Goal: Task Accomplishment & Management: Manage account settings

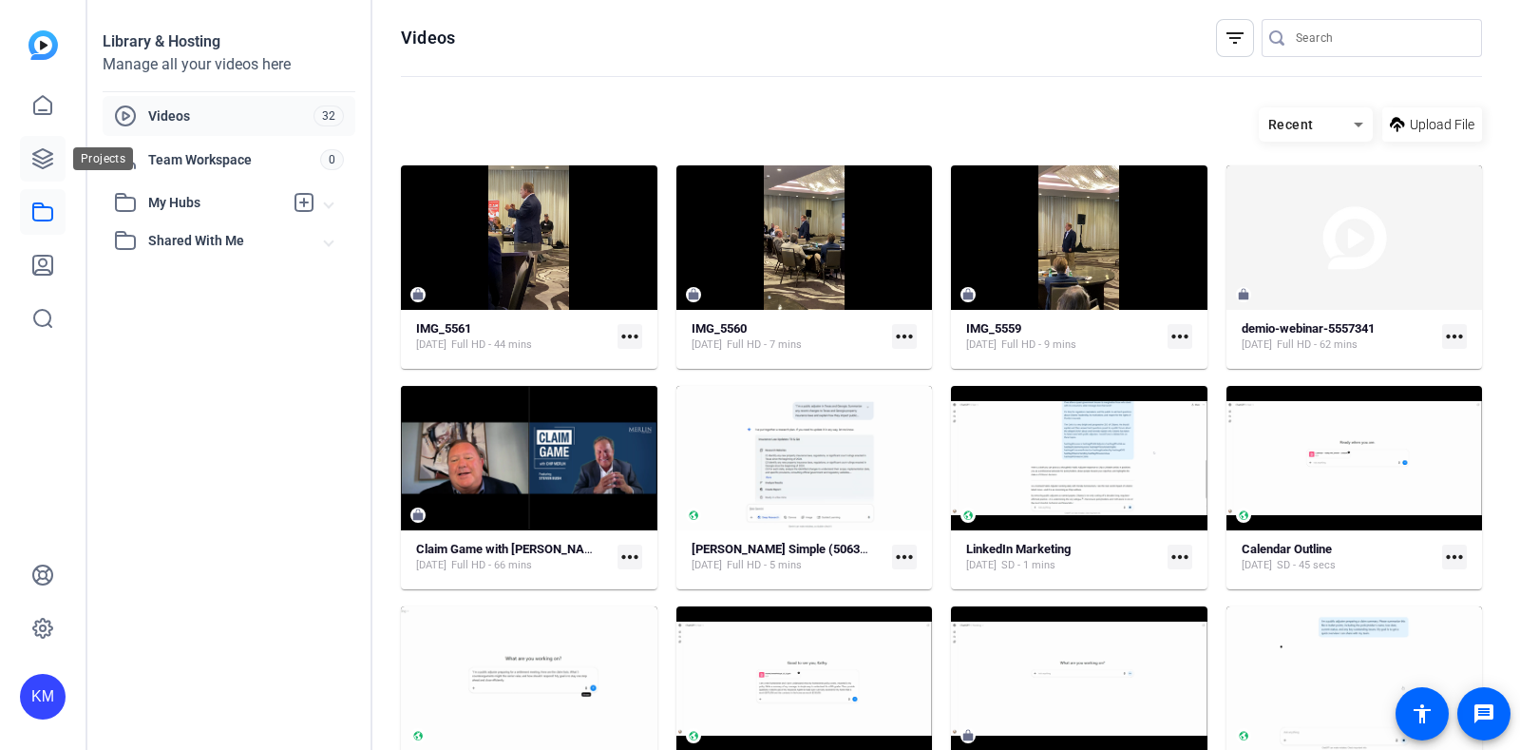
click at [38, 147] on icon at bounding box center [42, 158] width 23 height 23
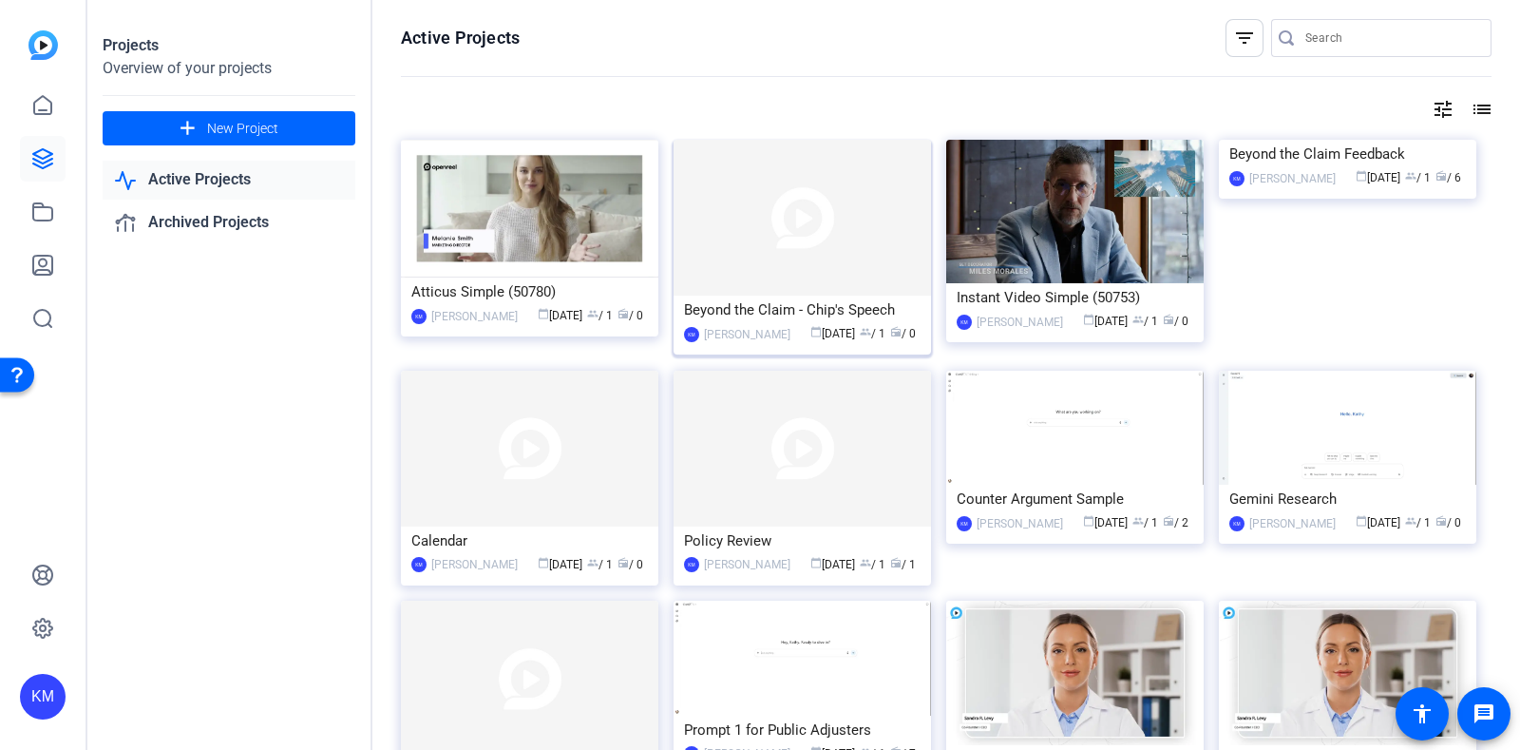
click at [782, 206] on img at bounding box center [802, 218] width 257 height 156
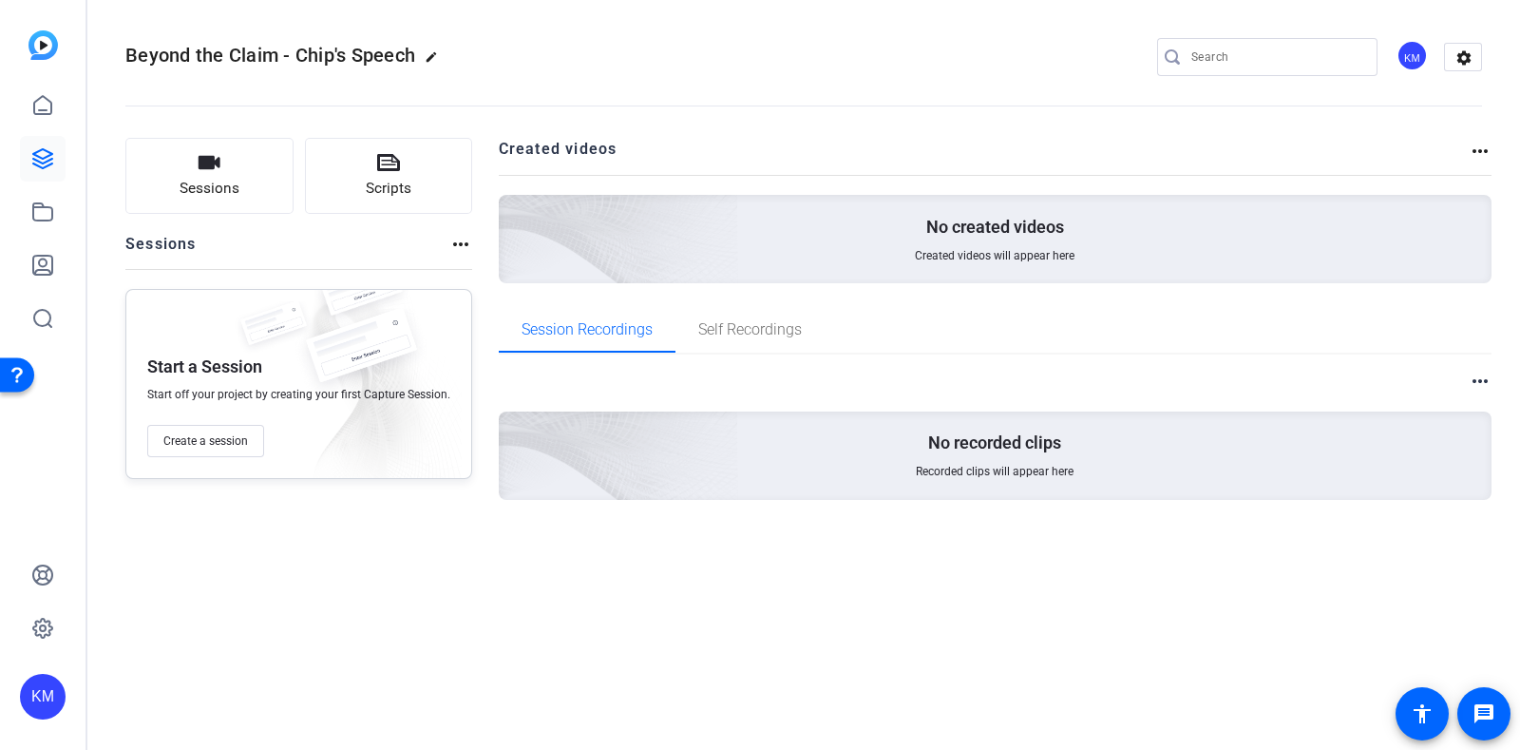
click at [451, 243] on mat-icon "more_horiz" at bounding box center [460, 244] width 23 height 23
click at [451, 243] on div at bounding box center [760, 375] width 1520 height 750
click at [215, 174] on button "Sessions" at bounding box center [209, 176] width 168 height 76
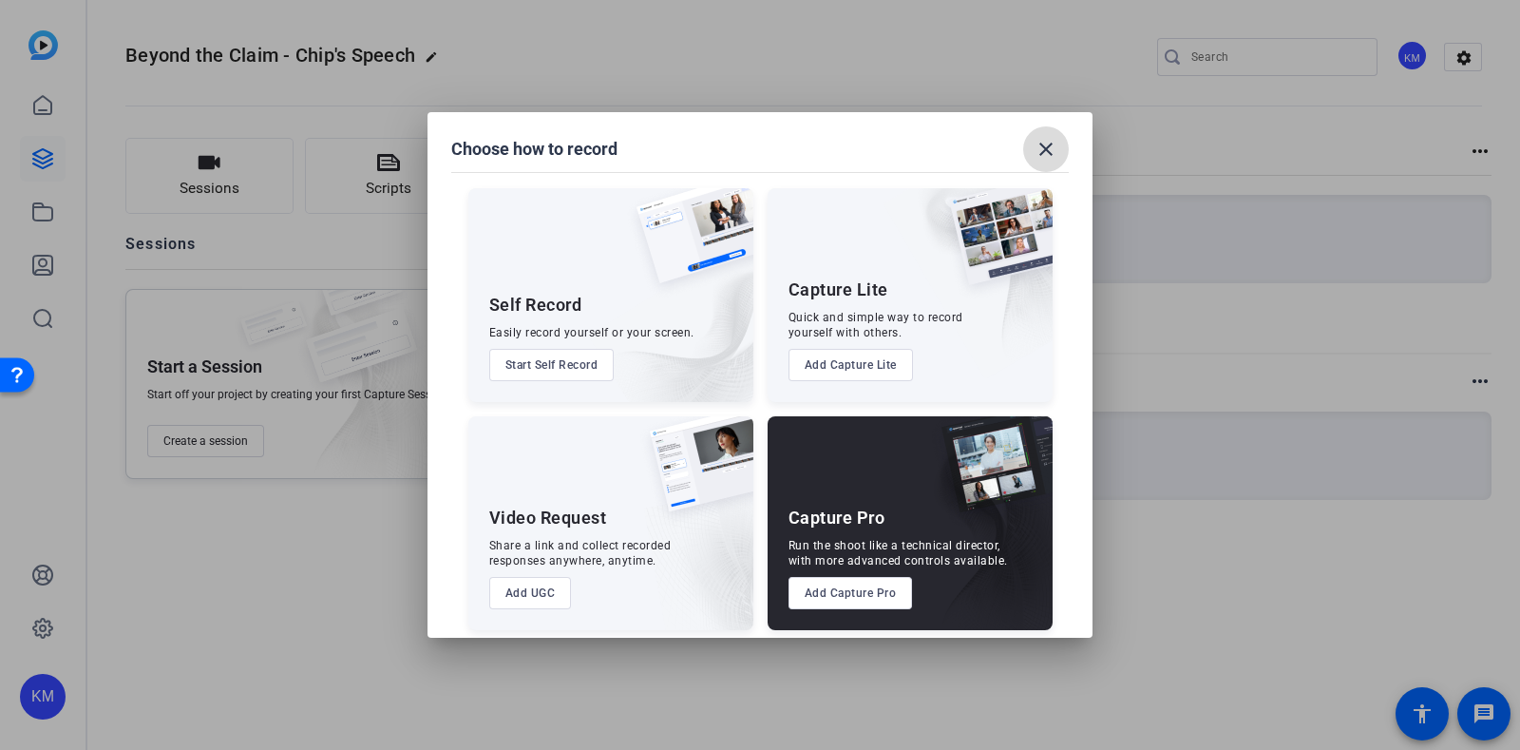
click at [1048, 145] on mat-icon "close" at bounding box center [1046, 149] width 23 height 23
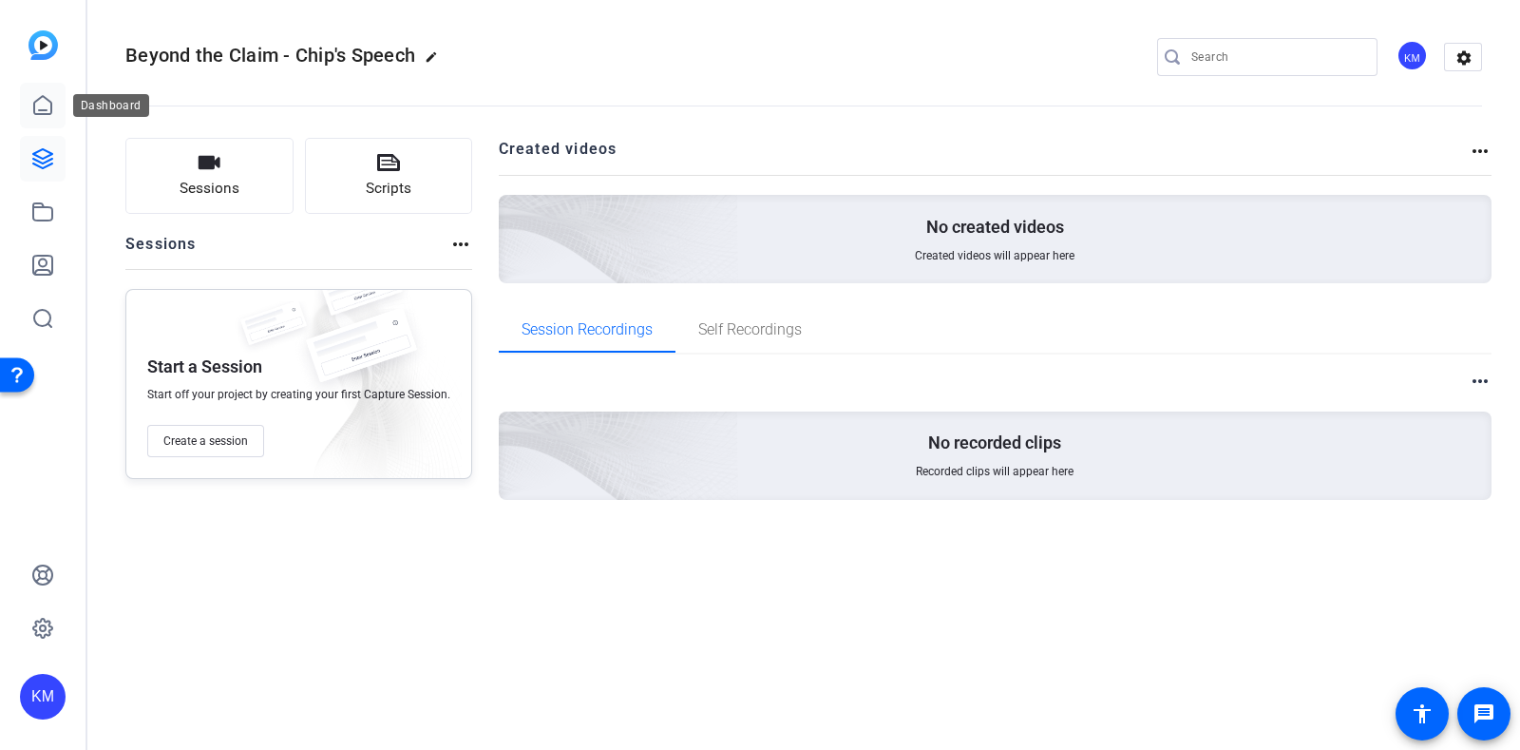
click at [36, 113] on icon at bounding box center [42, 105] width 17 height 18
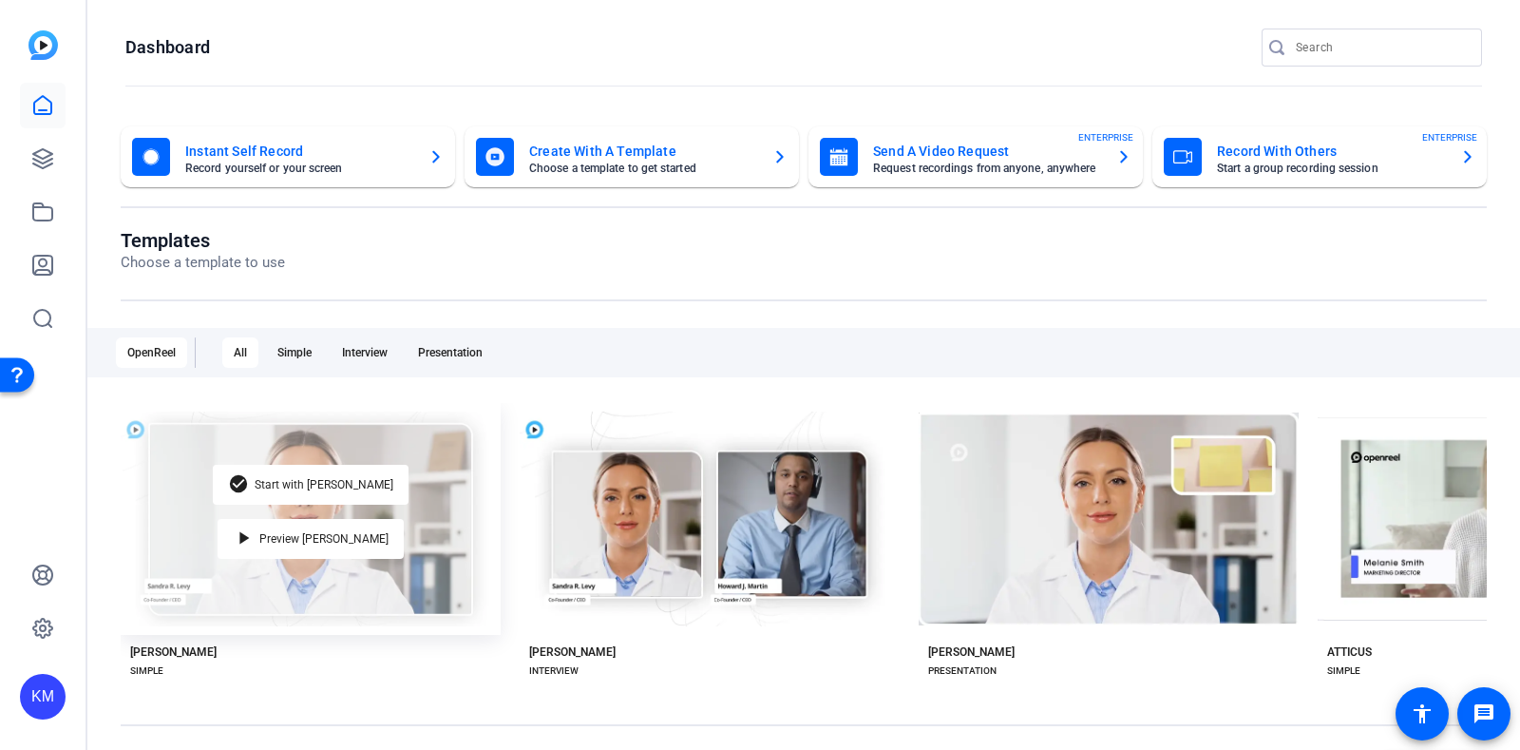
click at [401, 490] on div "check_circle Start with [PERSON_NAME] play_arrow Preview [PERSON_NAME]" at bounding box center [311, 519] width 380 height 232
click at [346, 479] on span "Start with [PERSON_NAME]" at bounding box center [324, 484] width 139 height 11
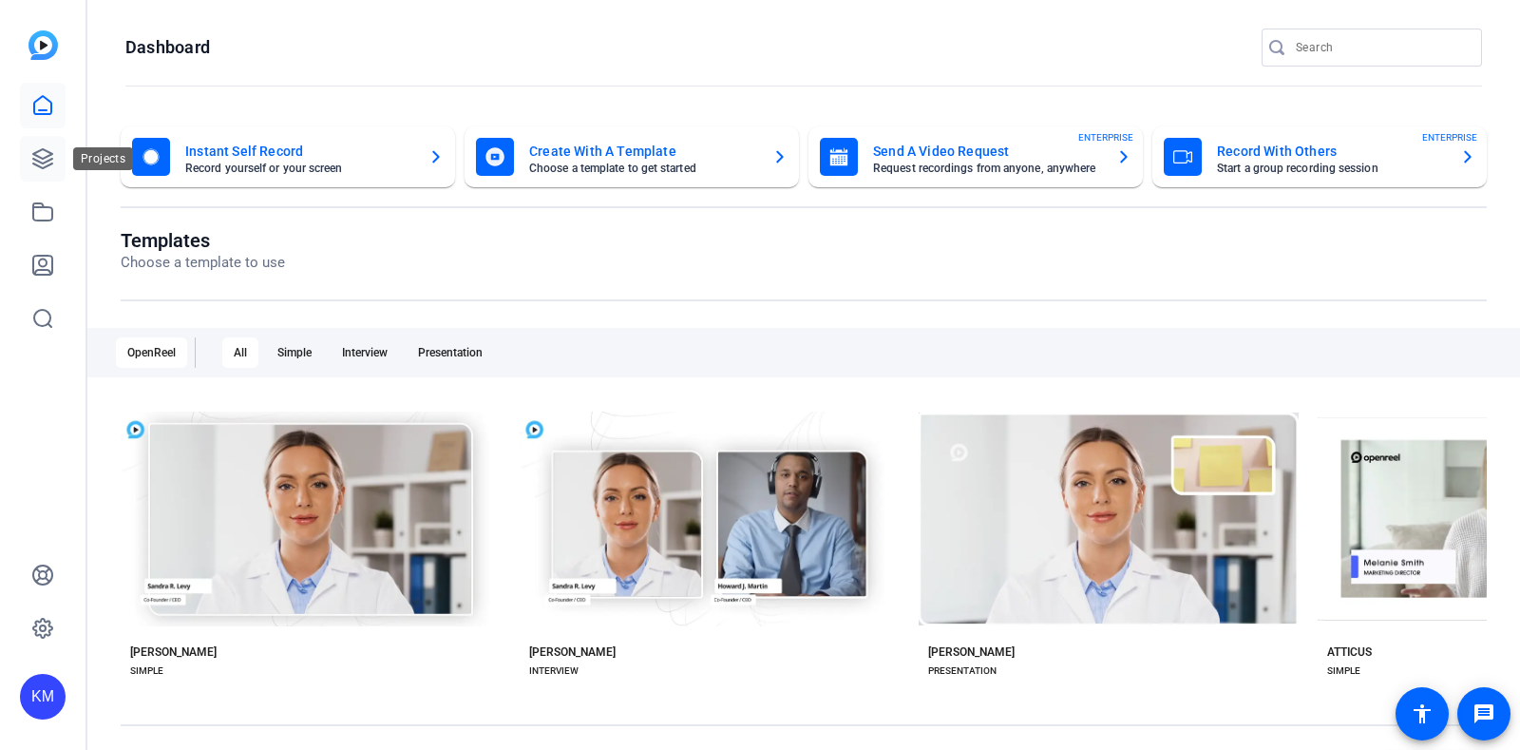
click at [43, 149] on icon at bounding box center [42, 158] width 19 height 19
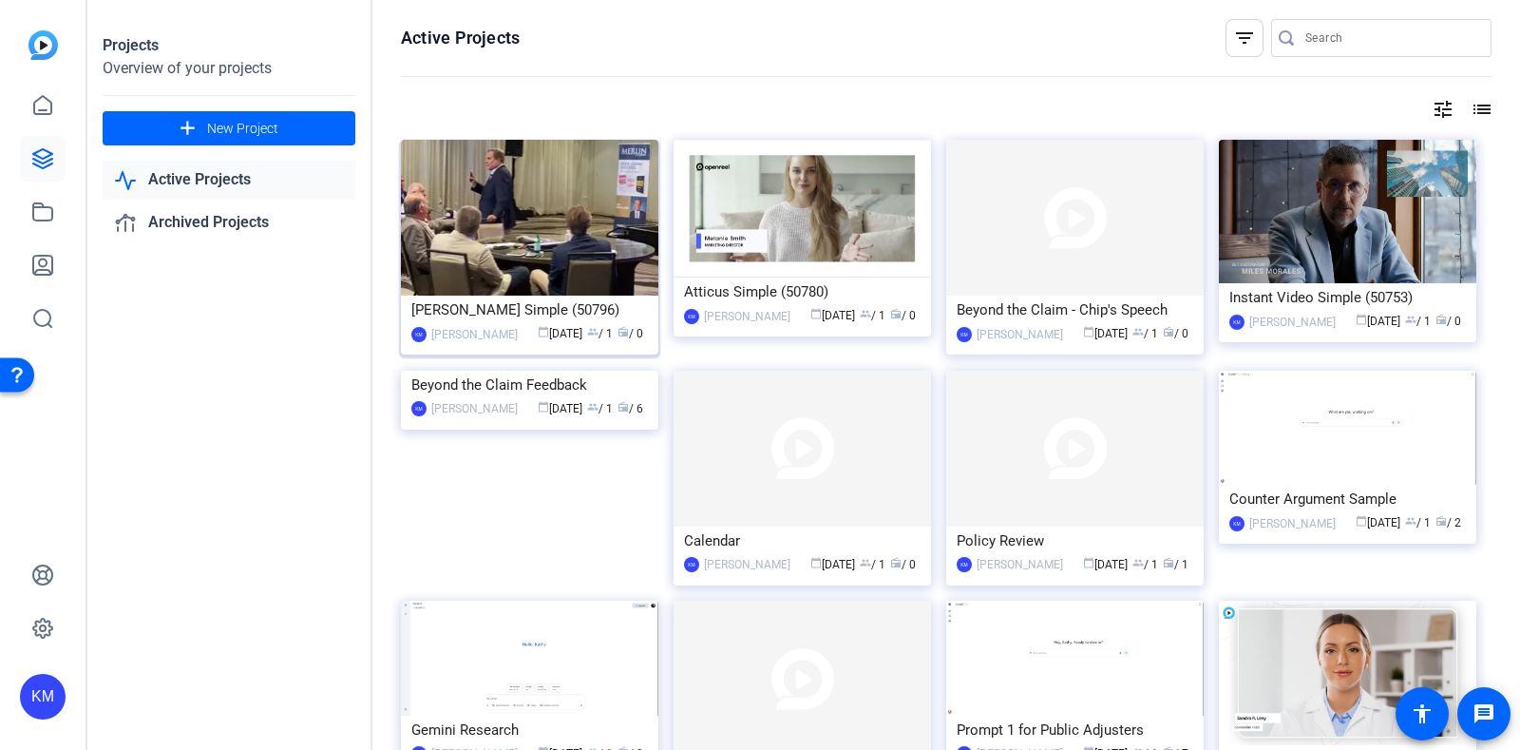
click at [454, 296] on div "Matti Simple (50796)" at bounding box center [529, 310] width 237 height 29
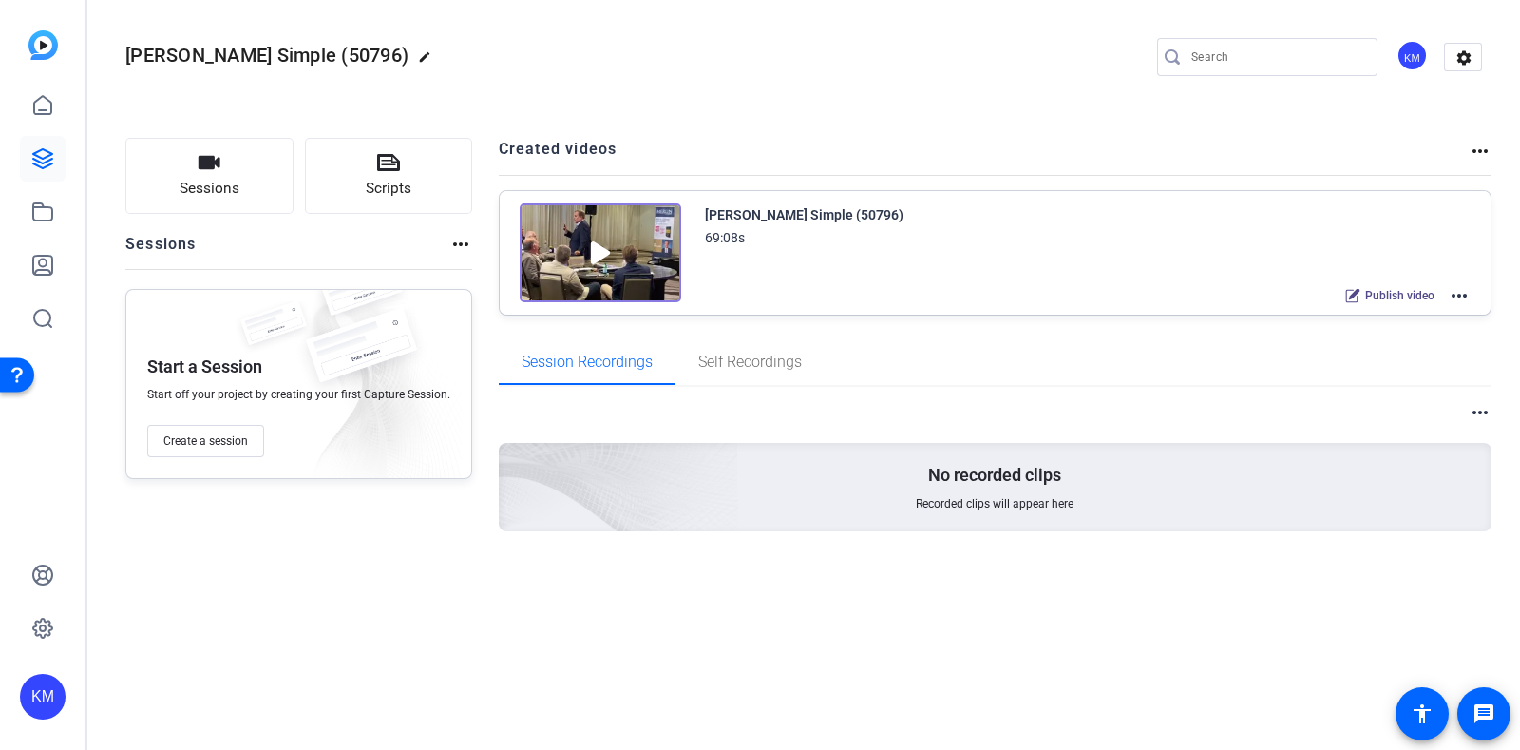
click at [1463, 291] on mat-icon "more_horiz" at bounding box center [1459, 295] width 23 height 23
click at [1402, 321] on span "Edit in Creator" at bounding box center [1391, 317] width 132 height 23
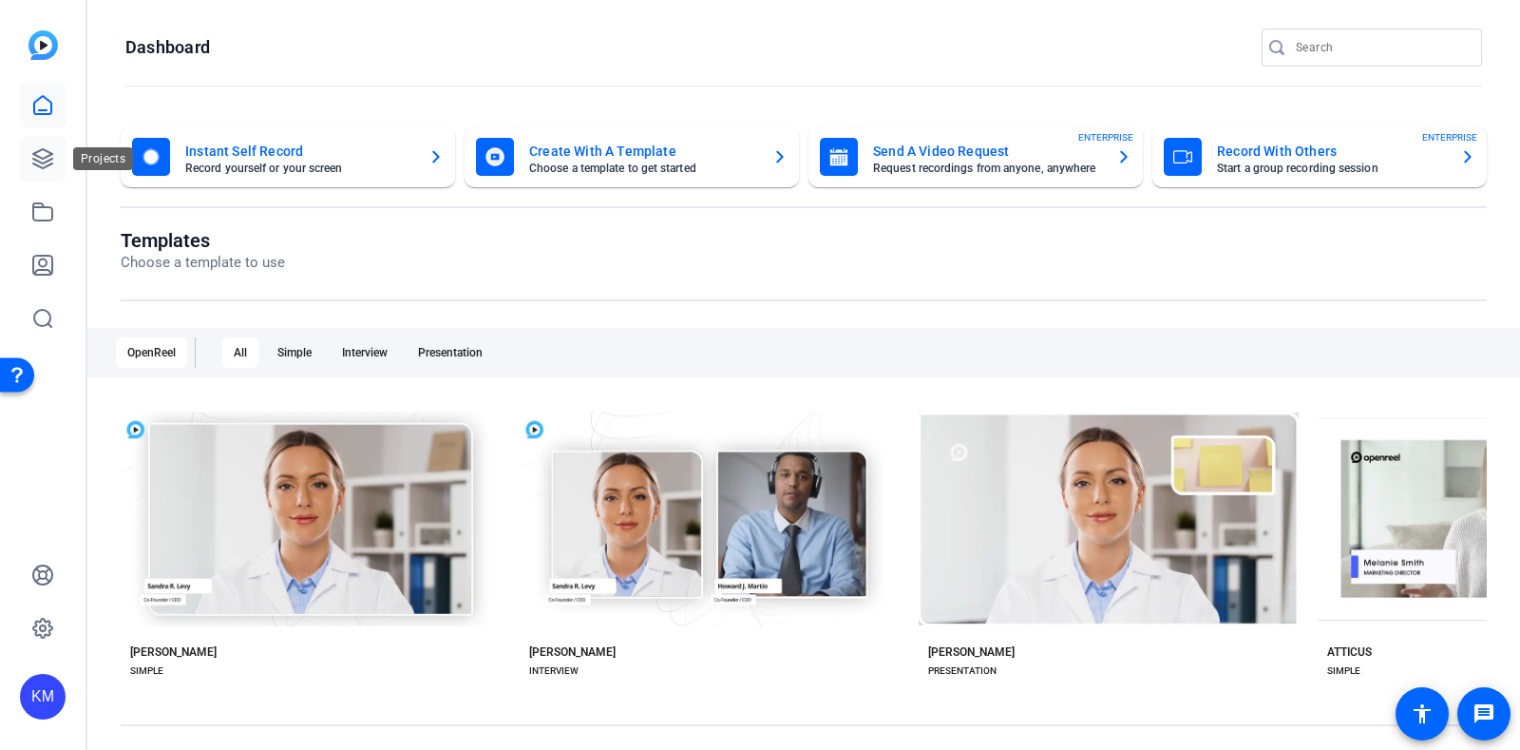
drag, startPoint x: 0, startPoint y: 0, endPoint x: 43, endPoint y: 154, distance: 159.8
click at [43, 154] on icon at bounding box center [42, 158] width 23 height 23
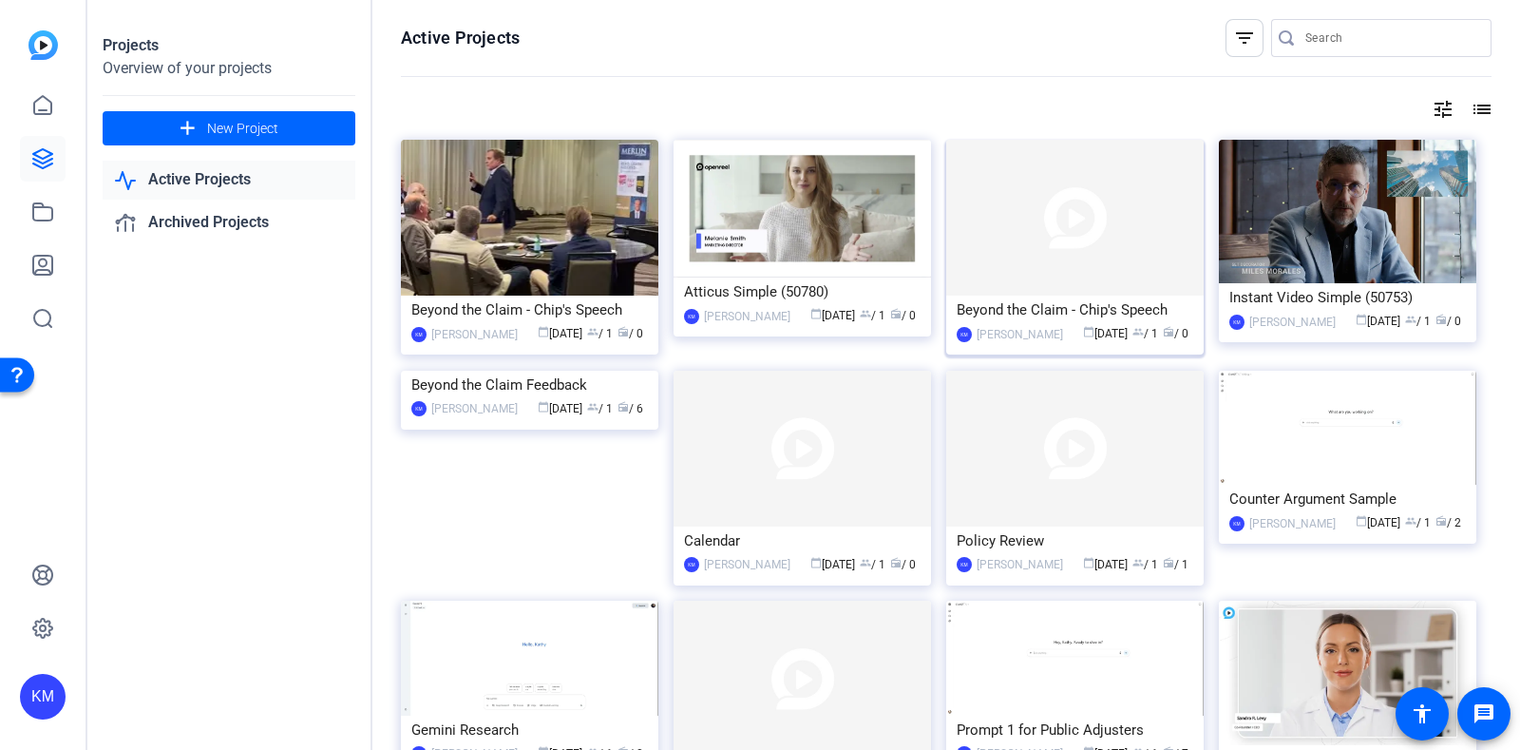
click at [993, 248] on img at bounding box center [1074, 218] width 257 height 156
click at [1159, 156] on img at bounding box center [1074, 218] width 257 height 156
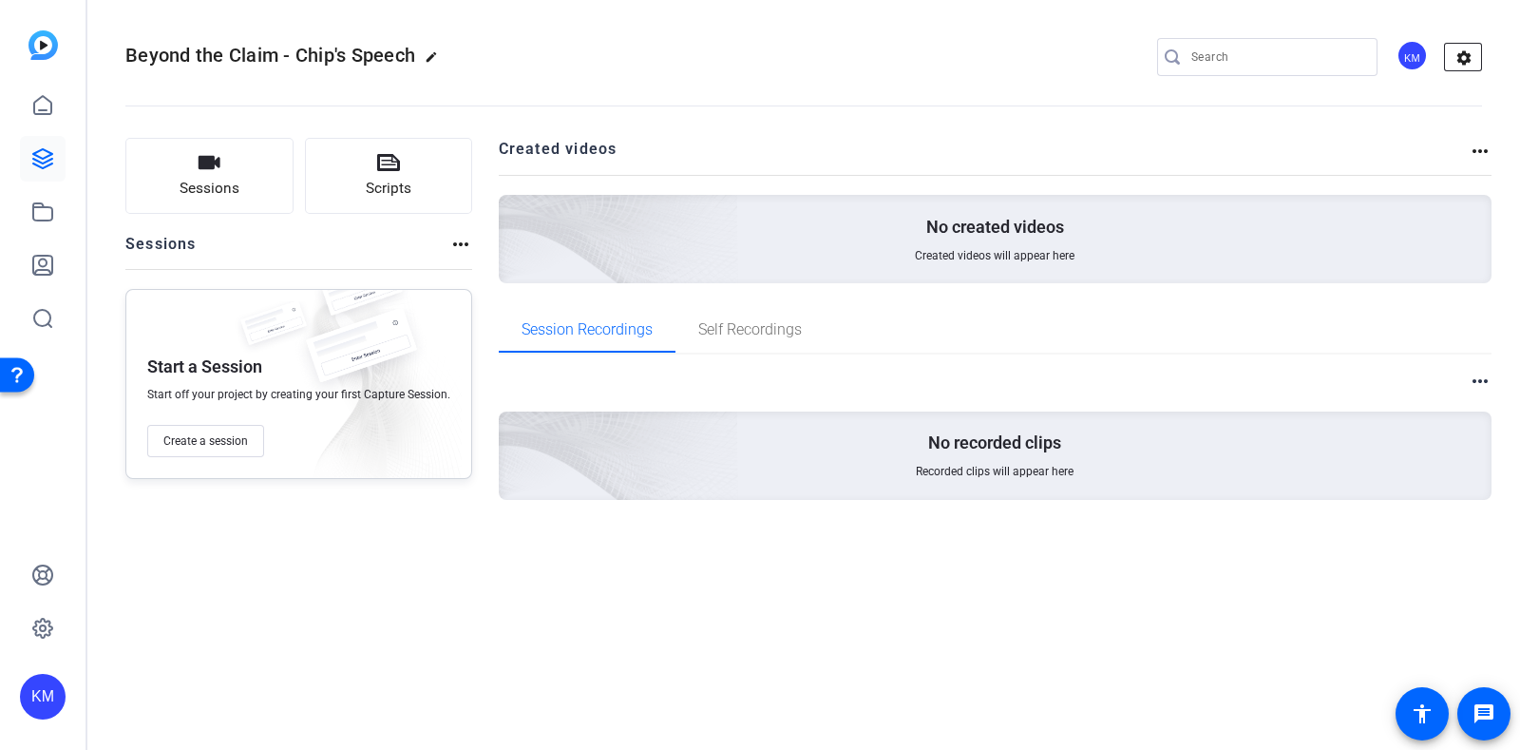
click at [1460, 56] on mat-icon "settings" at bounding box center [1464, 58] width 38 height 29
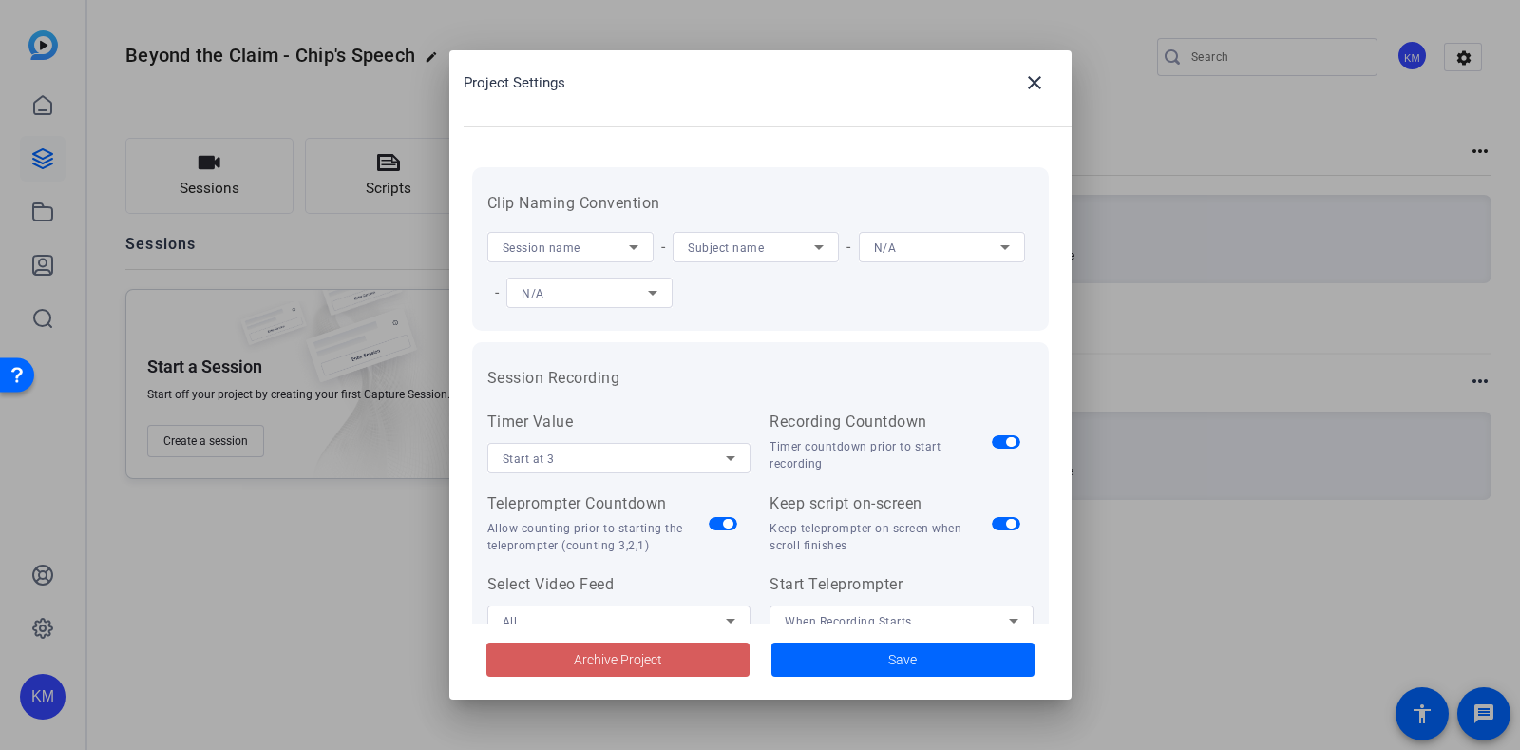
click at [609, 657] on span "Archive Project" at bounding box center [618, 660] width 88 height 20
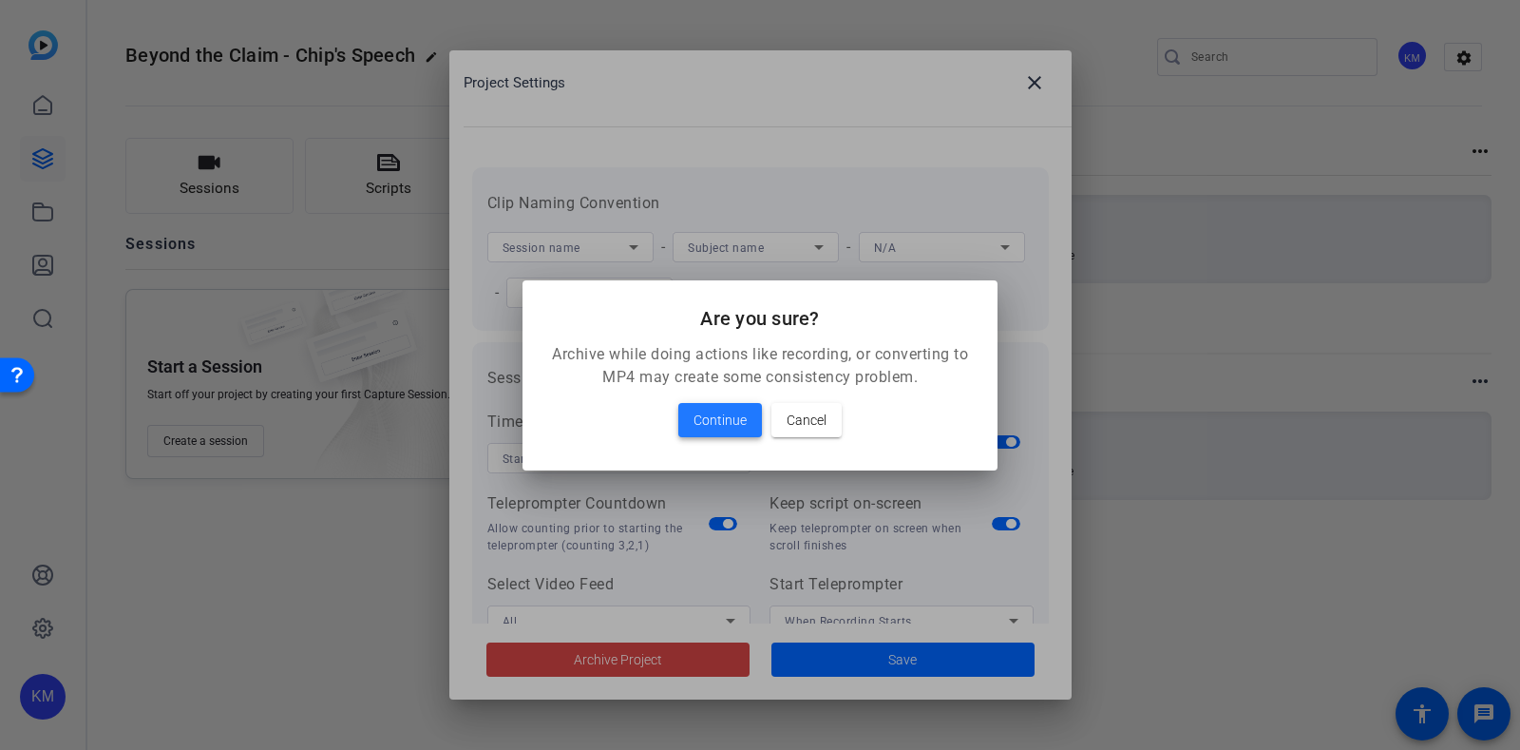
click at [707, 413] on span "Continue" at bounding box center [720, 420] width 53 height 23
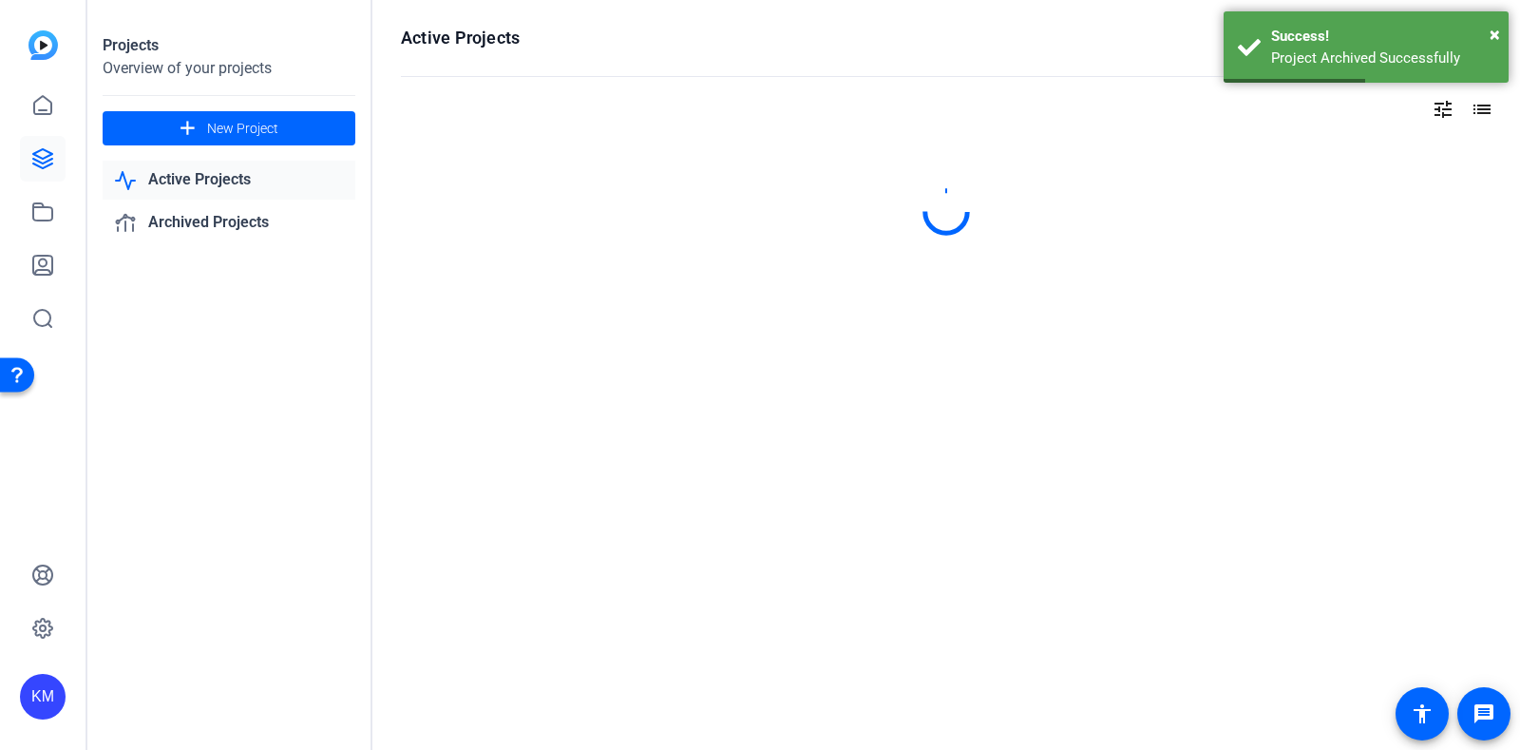
click at [201, 182] on link "Active Projects" at bounding box center [229, 180] width 253 height 39
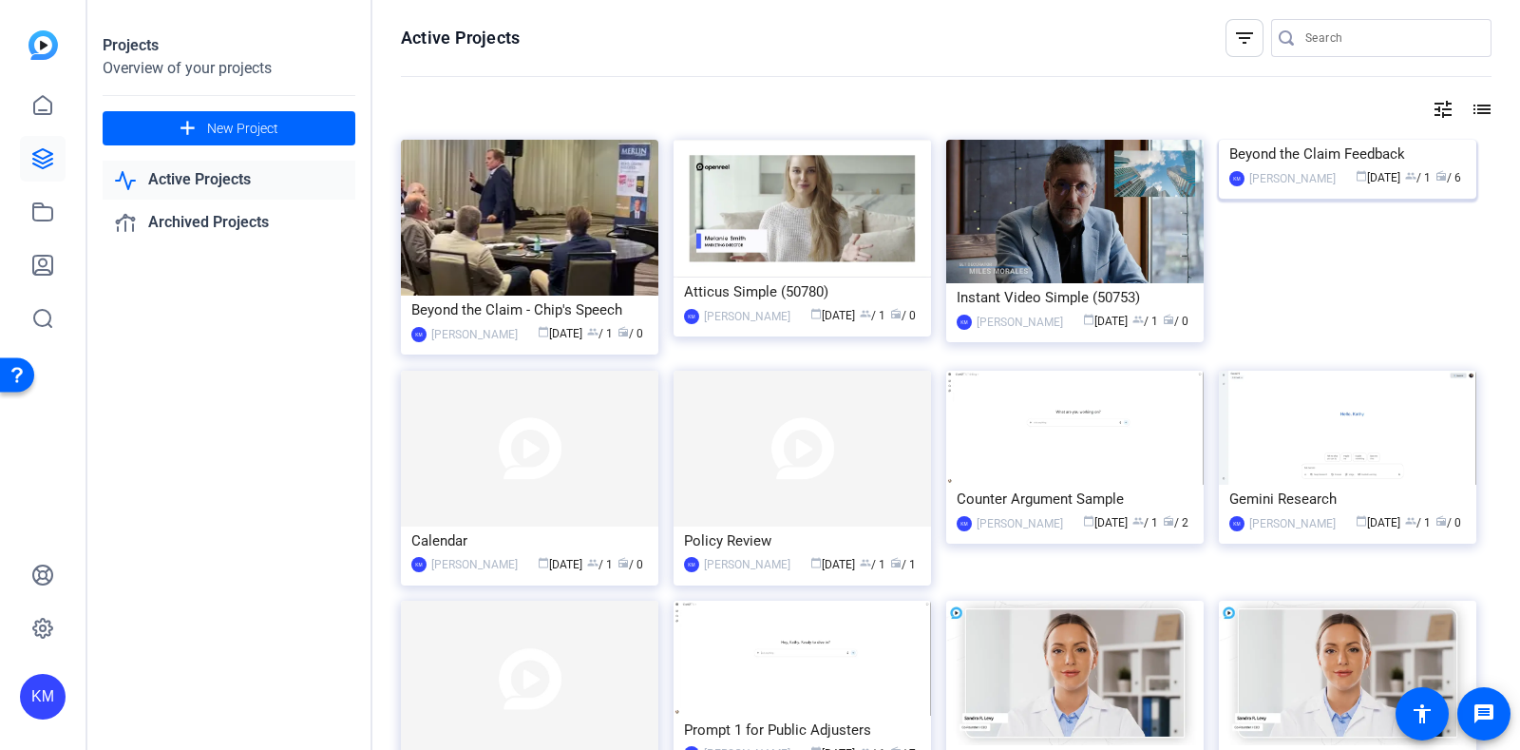
click at [1314, 140] on img at bounding box center [1347, 140] width 257 height 0
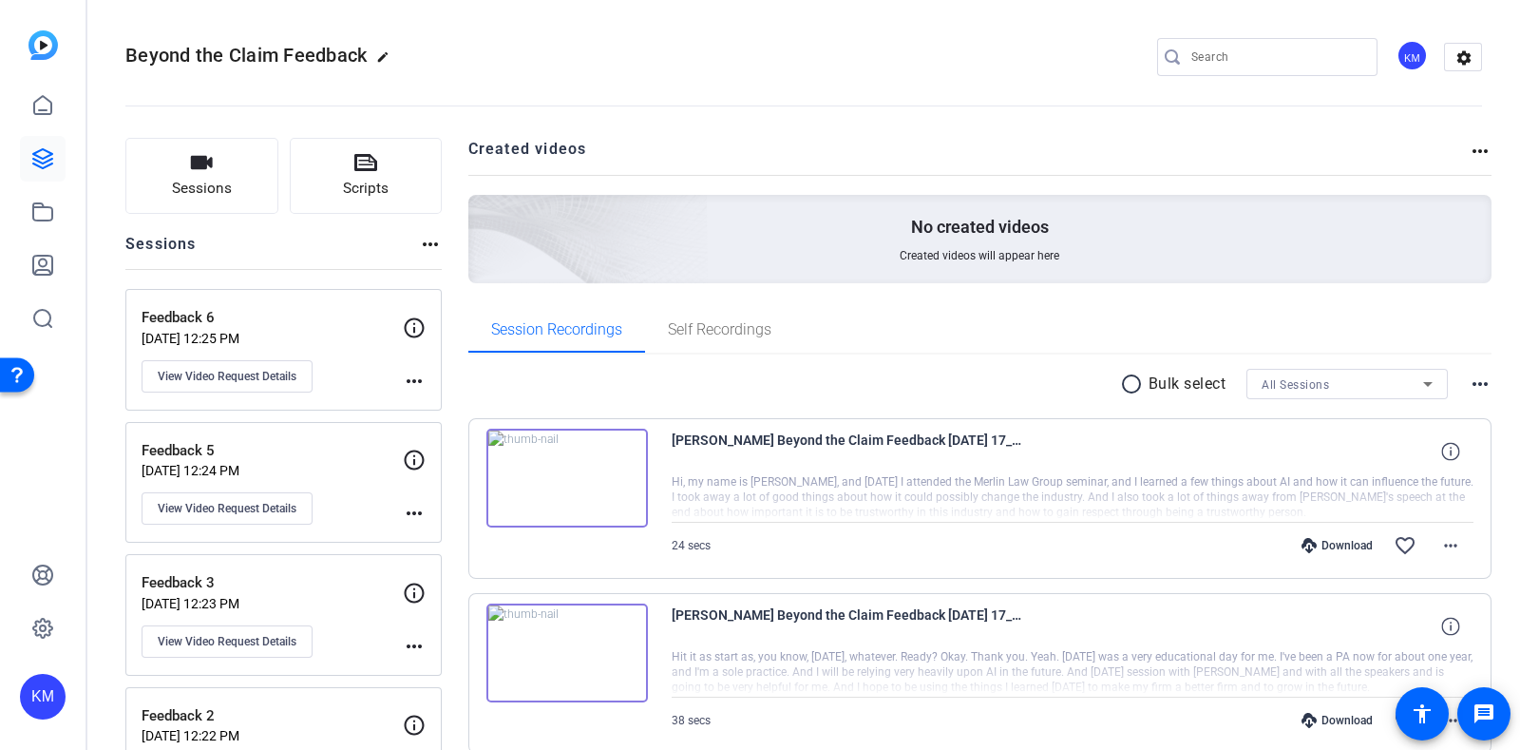
click at [612, 455] on img at bounding box center [567, 478] width 162 height 99
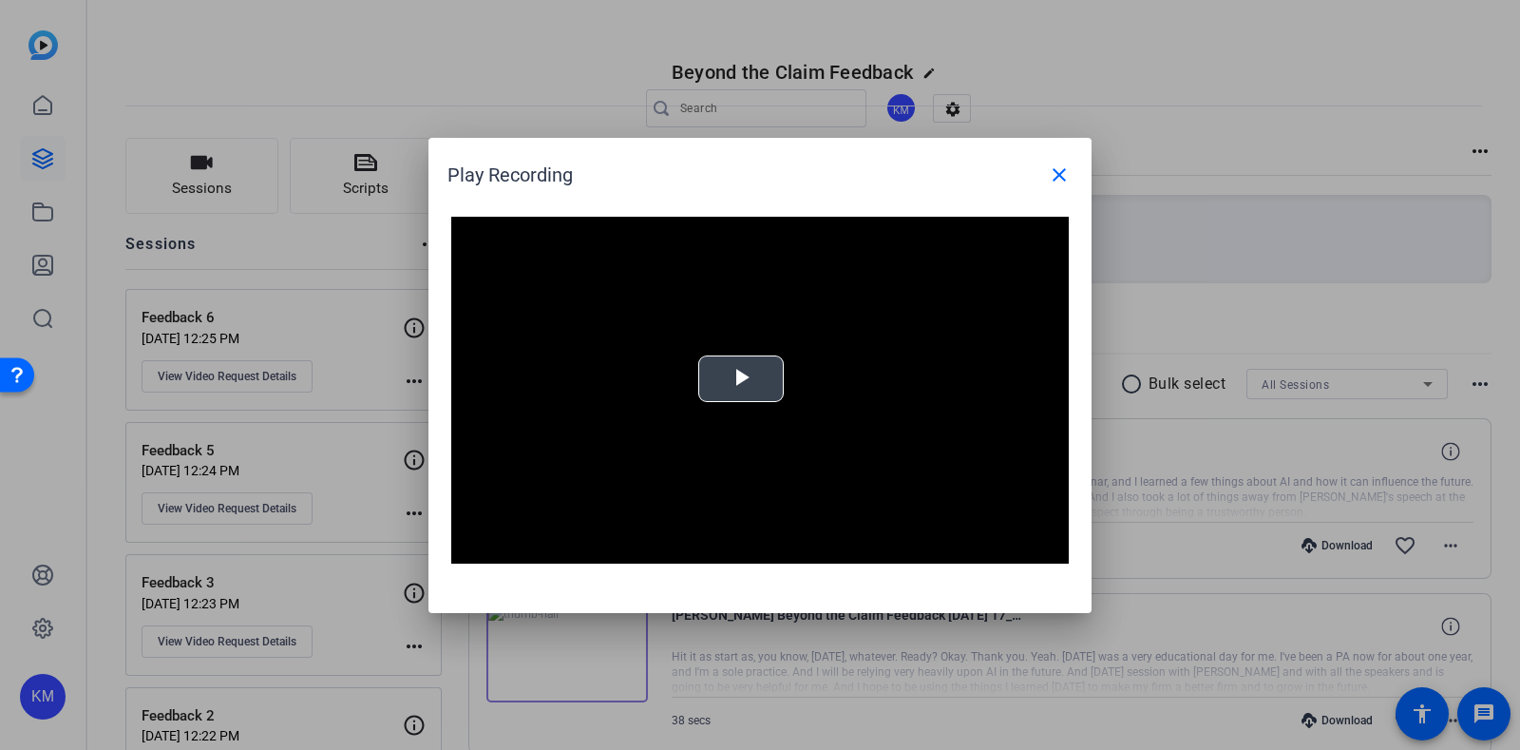
click at [741, 378] on span "Video Player" at bounding box center [741, 378] width 0 height 0
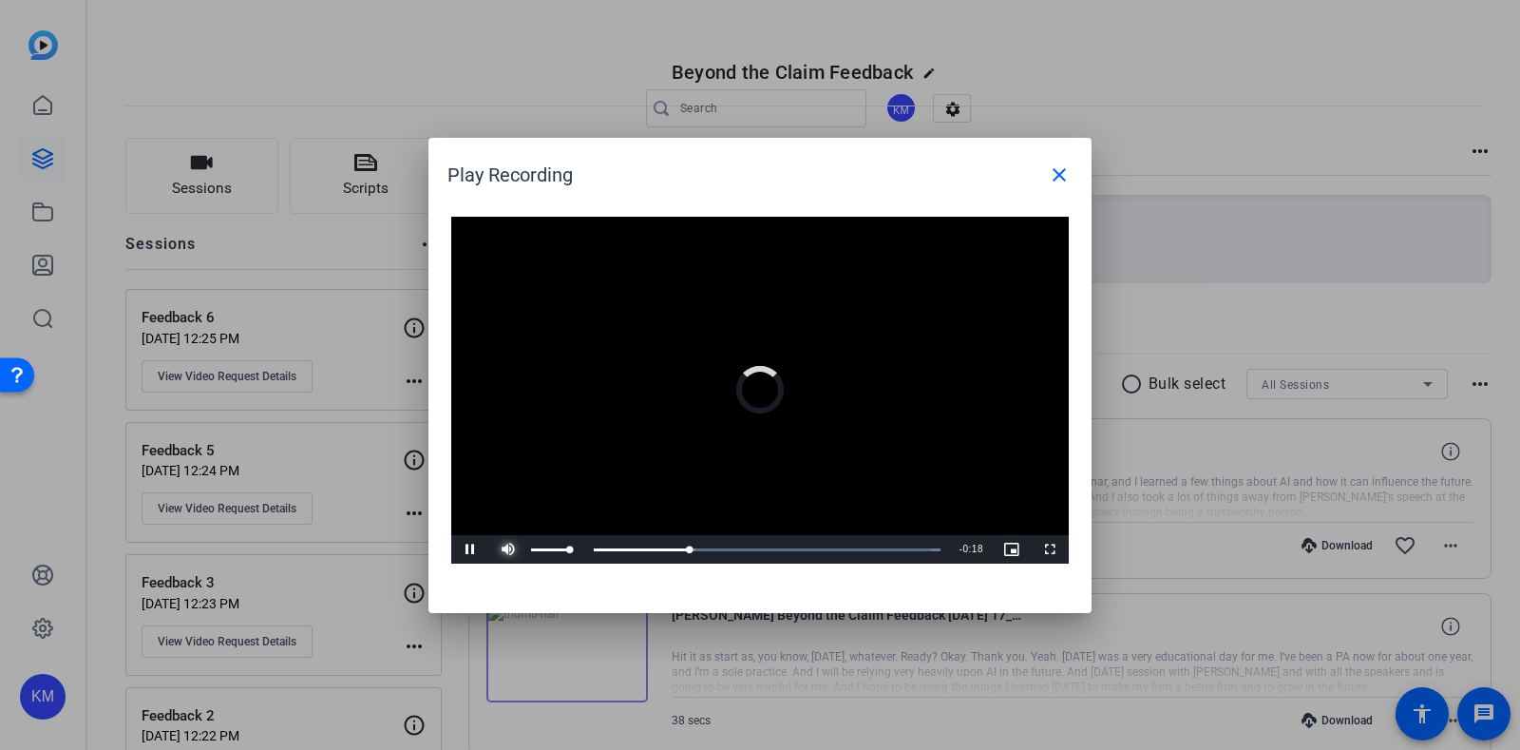
click at [510, 549] on span "Video Player" at bounding box center [508, 549] width 38 height 0
click at [1063, 164] on mat-icon "close" at bounding box center [1059, 174] width 23 height 23
